Goal: Task Accomplishment & Management: Use online tool/utility

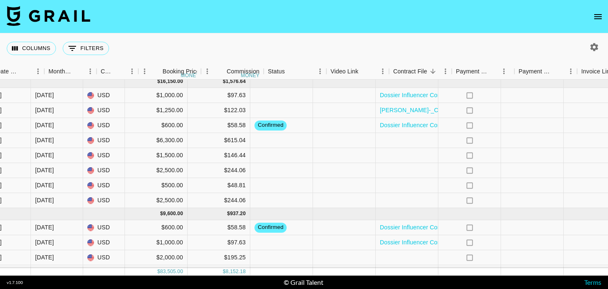
scroll to position [371, 601]
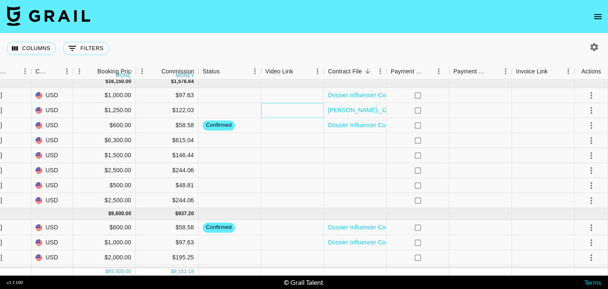
click at [296, 108] on div at bounding box center [292, 110] width 63 height 15
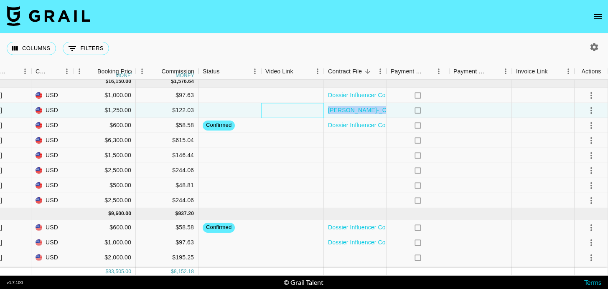
click at [296, 108] on div at bounding box center [292, 110] width 63 height 15
type input "[URL][DOMAIN_NAME]"
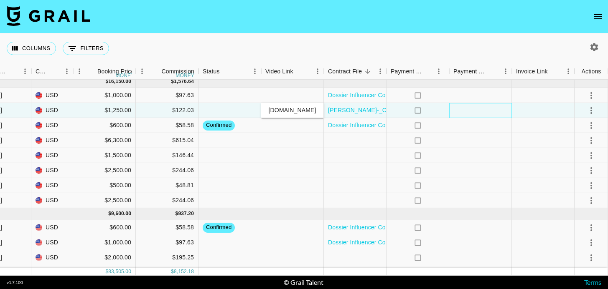
click at [496, 116] on div at bounding box center [480, 110] width 63 height 15
click at [592, 111] on icon "select merge strategy" at bounding box center [591, 111] width 10 height 10
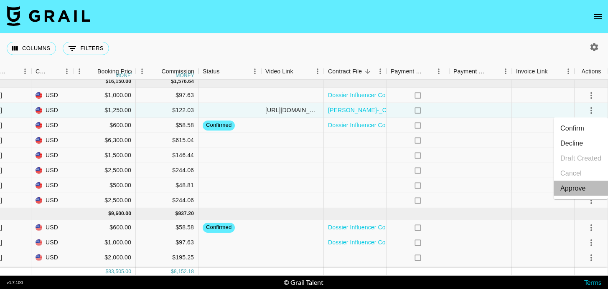
click at [580, 185] on div "Approve" at bounding box center [572, 189] width 25 height 10
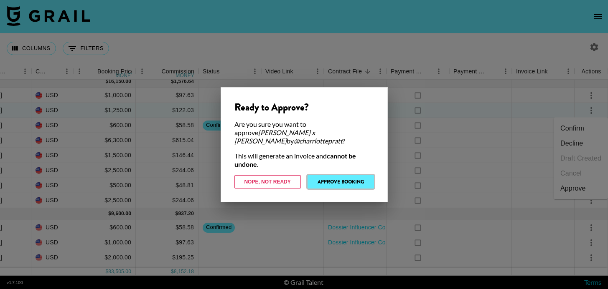
click at [337, 176] on button "Approve Booking" at bounding box center [340, 181] width 66 height 13
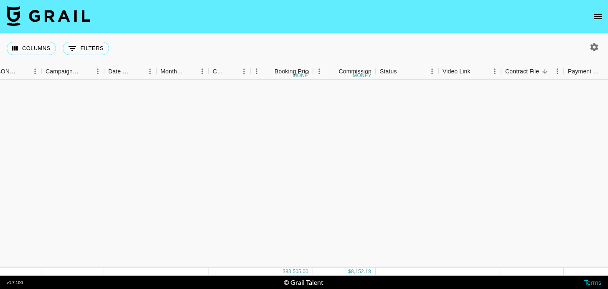
scroll to position [0, 424]
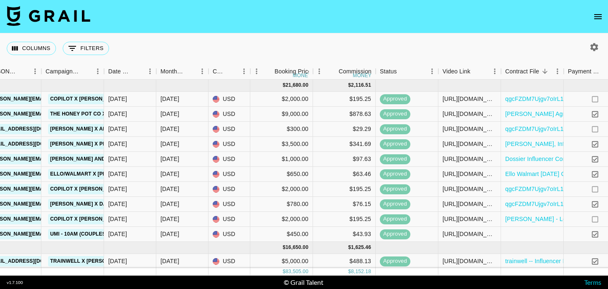
click at [597, 24] on button "open drawer" at bounding box center [597, 16] width 17 height 17
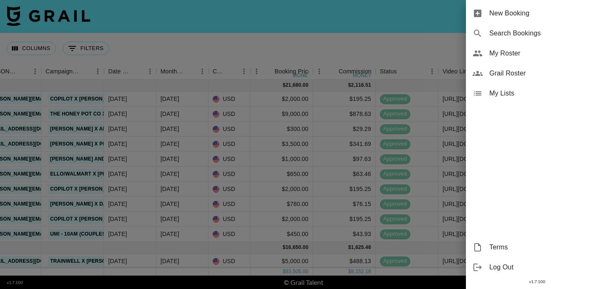
click at [403, 37] on div at bounding box center [304, 144] width 608 height 289
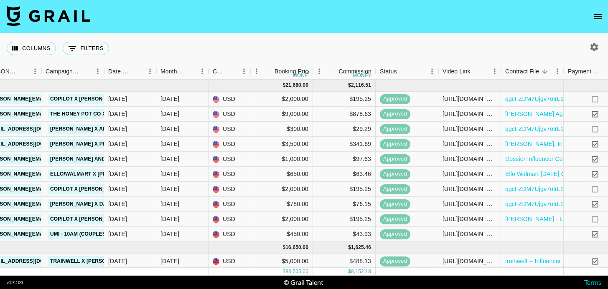
click at [588, 43] on div at bounding box center [594, 47] width 14 height 14
click at [588, 43] on button "button" at bounding box center [594, 47] width 14 height 14
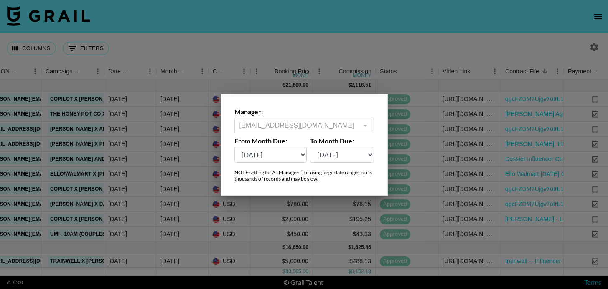
click at [294, 161] on select "[DATE] Aug '[DATE] Jun '[DATE] Apr '[DATE] Feb '[DATE] Dec '[DATE] Oct '[DATE] …" at bounding box center [270, 155] width 73 height 16
select select "[DATE]"
click at [234, 147] on select "[DATE] Aug '[DATE] Jun '[DATE] Apr '[DATE] Feb '[DATE] Dec '[DATE] Oct '[DATE] …" at bounding box center [270, 155] width 73 height 16
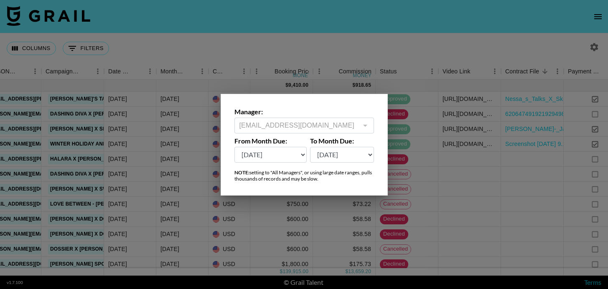
click at [346, 35] on div at bounding box center [304, 144] width 608 height 289
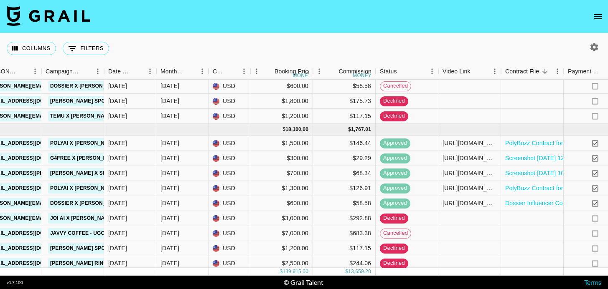
scroll to position [170, 424]
